Goal: Transaction & Acquisition: Purchase product/service

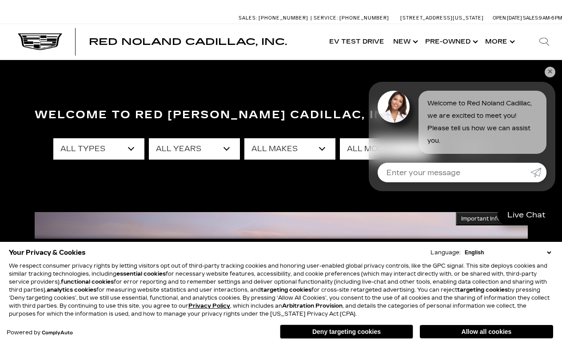
drag, startPoint x: 105, startPoint y: 13, endPoint x: 545, endPoint y: 73, distance: 443.6
click at [545, 73] on link "✕" at bounding box center [550, 72] width 11 height 11
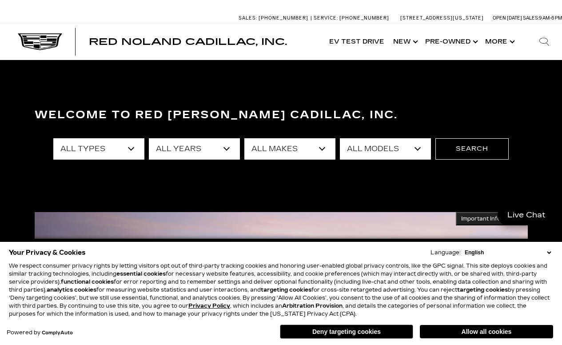
click at [306, 153] on select "All Makes Audi BMW Buick Cadillac Chevrolet Ford Honda Jeep Land Rover Lexus Me…" at bounding box center [289, 148] width 91 height 21
select select "Cadillac"
click at [244, 138] on select "All Makes Audi BMW Buick Cadillac Chevrolet Ford Honda Jeep Land Rover Lexus Me…" at bounding box center [289, 148] width 91 height 21
click at [370, 151] on select "All Models CT4 CT5 DTS Escalade Escalade ESV ESCALADE IQ ESCALADE IQL LYRIQ OPT…" at bounding box center [385, 148] width 91 height 21
select select "Escalade ESV"
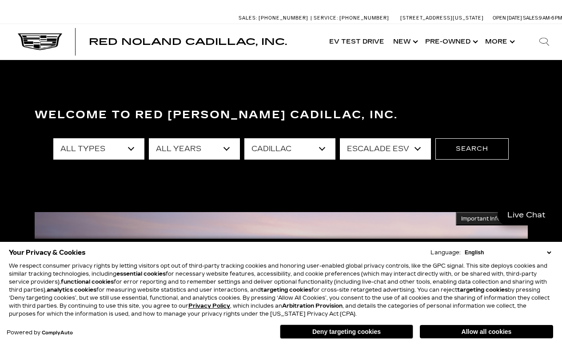
click at [340, 138] on select "All Models CT4 CT5 DTS Escalade Escalade ESV ESCALADE IQ ESCALADE IQL LYRIQ OPT…" at bounding box center [385, 148] width 91 height 21
click at [447, 144] on button "Search" at bounding box center [472, 148] width 73 height 21
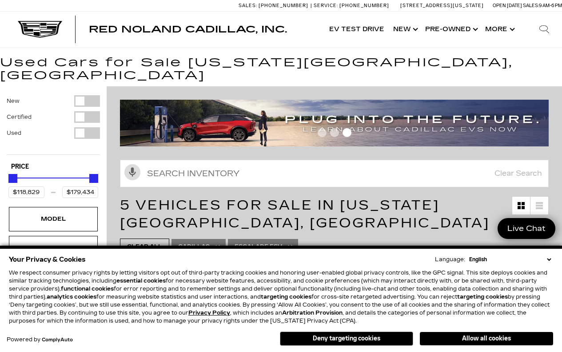
drag, startPoint x: 547, startPoint y: 263, endPoint x: 549, endPoint y: 258, distance: 5.4
click at [549, 259] on select "English Spanish / Español English / [GEOGRAPHIC_DATA] Korean / 한국어 Vietnamese /…" at bounding box center [510, 259] width 86 height 8
click at [400, 216] on h1 "5 Vehicles for Sale in [US_STATE][GEOGRAPHIC_DATA], [GEOGRAPHIC_DATA]" at bounding box center [316, 214] width 392 height 36
click at [551, 258] on select "English Spanish / Español English / [GEOGRAPHIC_DATA] Korean / 한국어 Vietnamese /…" at bounding box center [510, 259] width 86 height 8
click at [407, 218] on h1 "5 Vehicles for Sale in [US_STATE][GEOGRAPHIC_DATA], [GEOGRAPHIC_DATA]" at bounding box center [316, 214] width 392 height 36
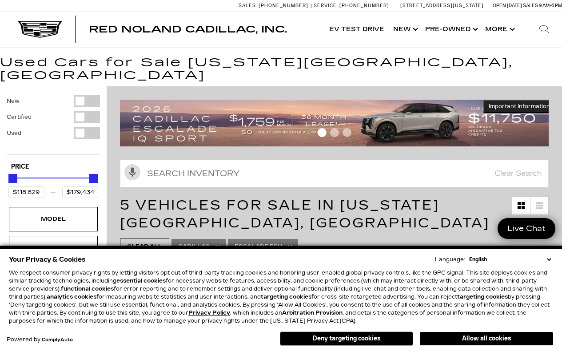
click at [449, 337] on button "Allow all cookies" at bounding box center [486, 338] width 133 height 13
